Goal: Task Accomplishment & Management: Complete application form

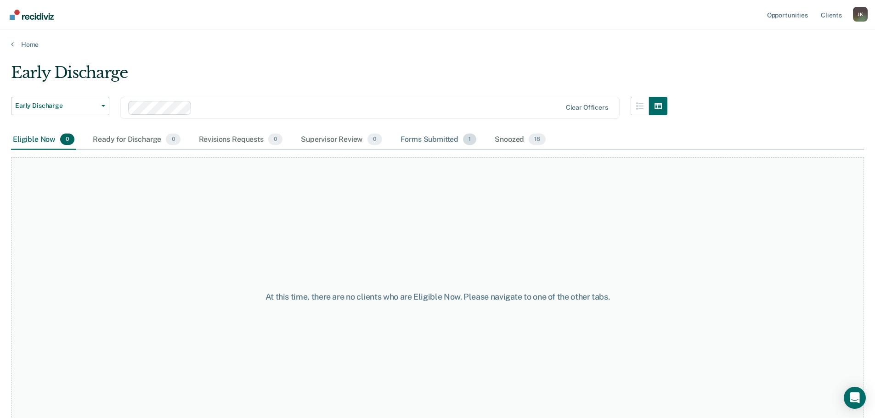
click at [443, 140] on div "Forms Submitted 1" at bounding box center [439, 140] width 80 height 20
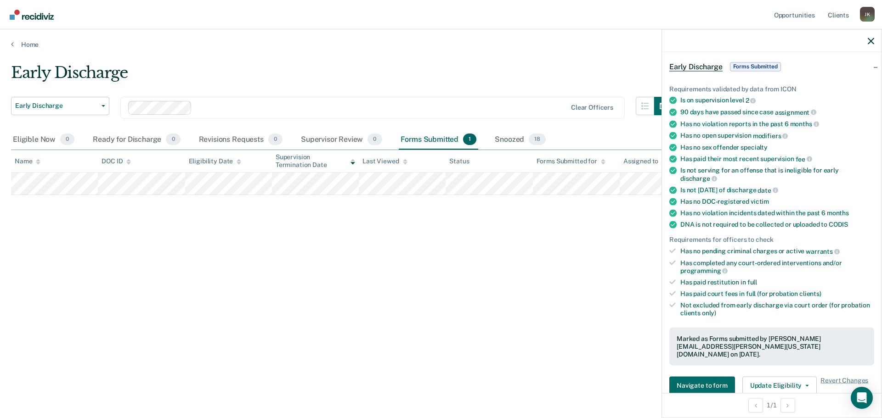
scroll to position [92, 0]
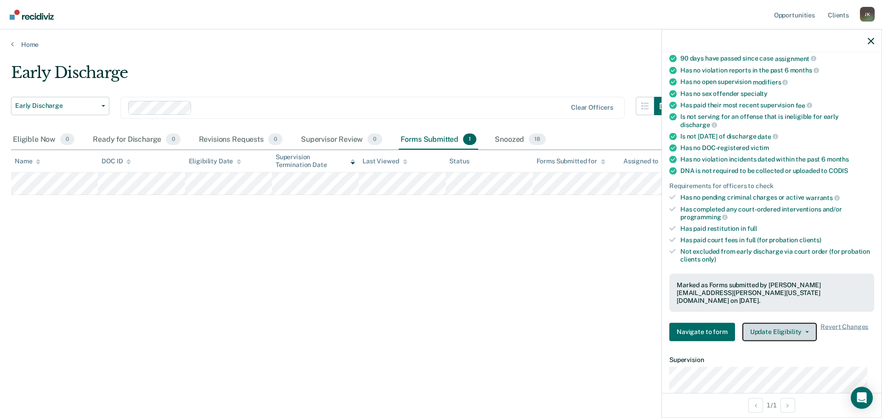
click at [767, 323] on button "Update Eligibility" at bounding box center [779, 332] width 74 height 18
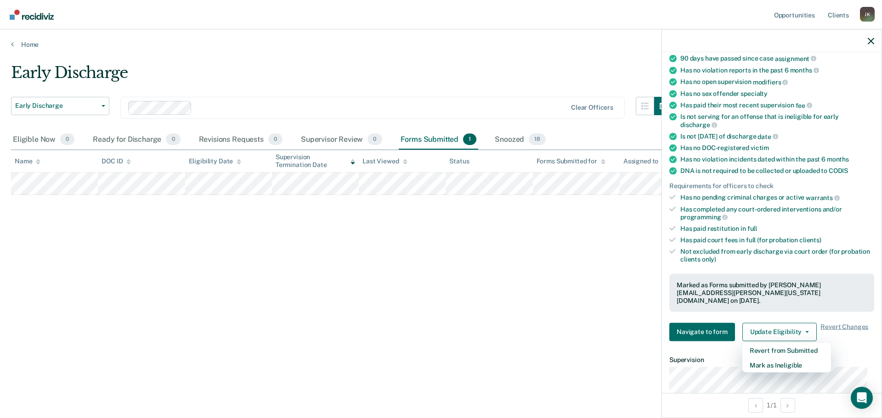
click at [605, 301] on div "Early Discharge Early Discharge Early Discharge Clear officers Eligible Now 0 R…" at bounding box center [441, 206] width 860 height 286
click at [512, 291] on div "Early Discharge Early Discharge Early Discharge Clear officers Eligible Now 0 R…" at bounding box center [441, 206] width 860 height 286
click at [871, 40] on icon "button" at bounding box center [870, 41] width 6 height 6
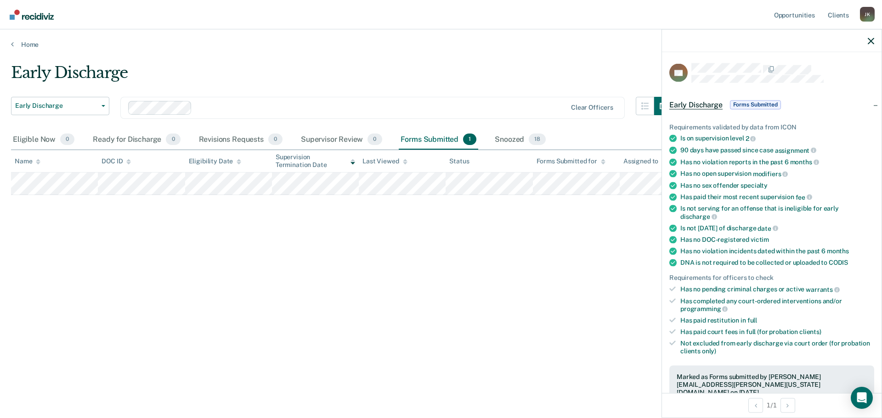
click at [690, 104] on span "Early Discharge" at bounding box center [695, 104] width 53 height 9
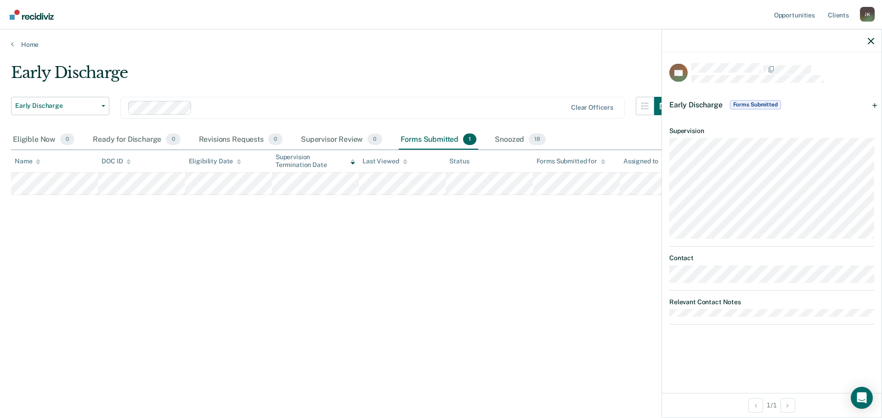
click at [597, 68] on div "Early Discharge" at bounding box center [341, 76] width 661 height 26
click at [869, 42] on icon "button" at bounding box center [870, 41] width 6 height 6
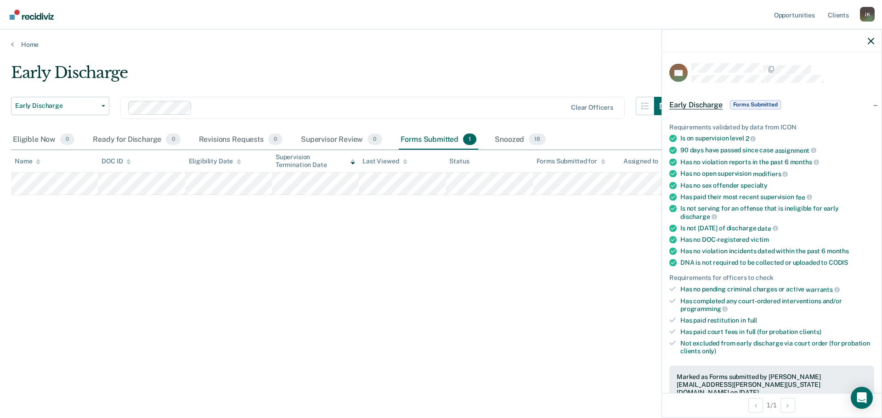
scroll to position [184, 0]
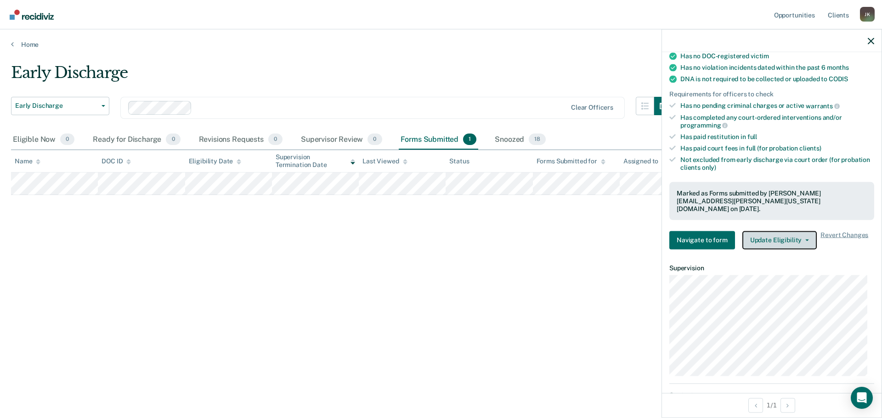
click at [768, 231] on button "Update Eligibility" at bounding box center [779, 240] width 74 height 18
